Goal: Find specific page/section: Find specific page/section

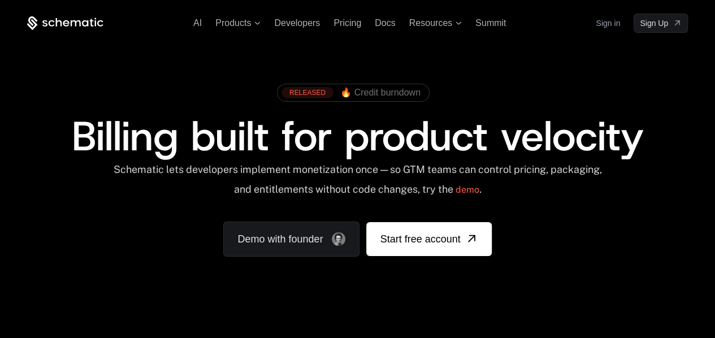
click at [608, 28] on link "Sign in" at bounding box center [608, 23] width 24 height 18
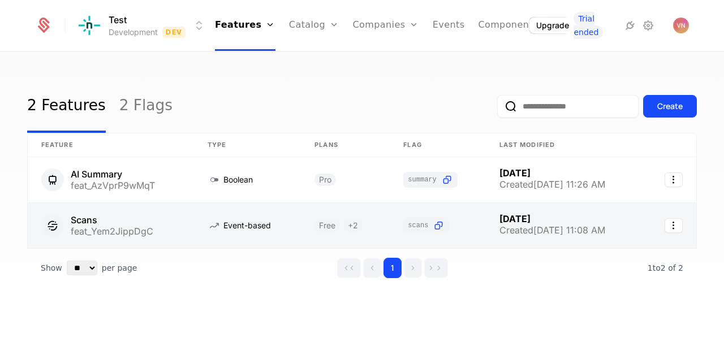
click at [176, 221] on link at bounding box center [111, 225] width 166 height 45
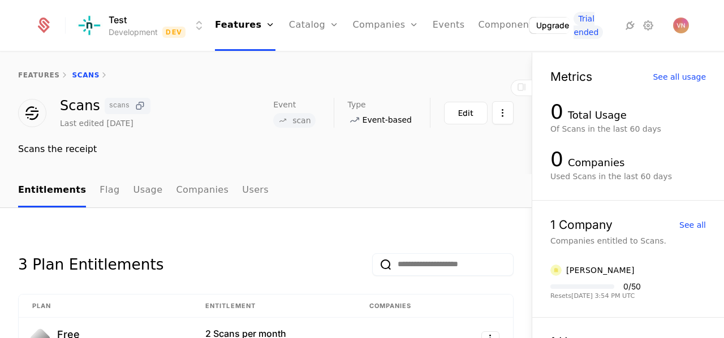
click at [140, 109] on icon at bounding box center [140, 106] width 12 height 12
